Goal: Find specific page/section: Find specific page/section

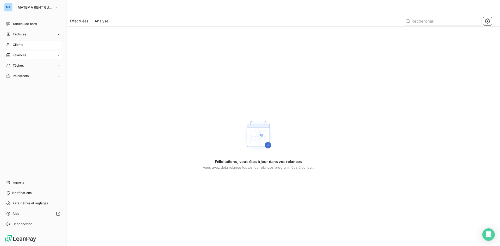
click at [19, 44] on span "Clients" at bounding box center [18, 44] width 10 height 5
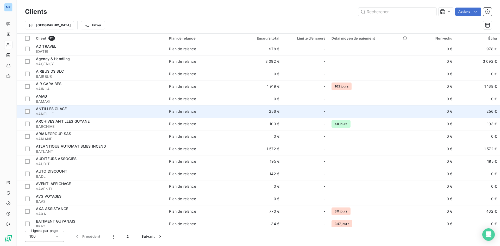
scroll to position [78, 0]
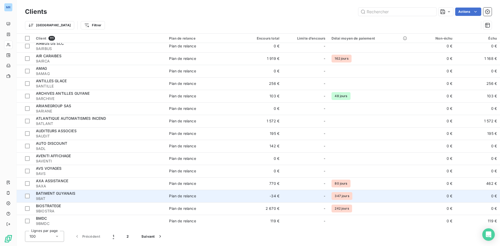
click at [279, 197] on td "-34 €" at bounding box center [260, 196] width 44 height 12
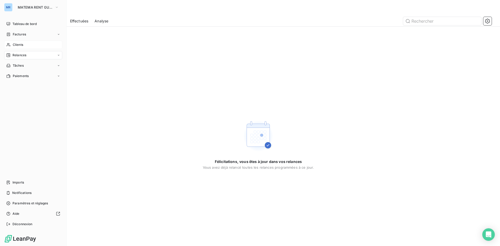
click at [25, 44] on div "Clients" at bounding box center [33, 45] width 58 height 8
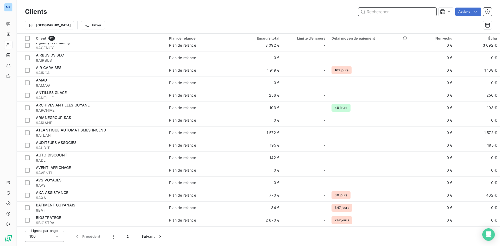
scroll to position [729, 0]
